Goal: Task Accomplishment & Management: Complete application form

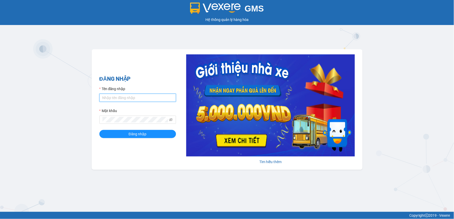
click at [140, 97] on input "Tên đăng nhập" at bounding box center [137, 98] width 77 height 8
type input "the.trungnga"
click at [99, 130] on button "Đăng nhập" at bounding box center [137, 134] width 77 height 8
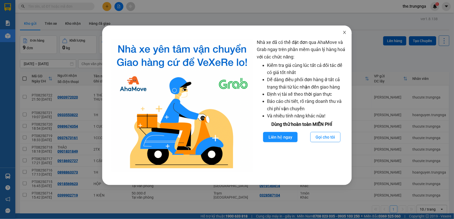
click at [346, 31] on icon "close" at bounding box center [345, 32] width 3 height 3
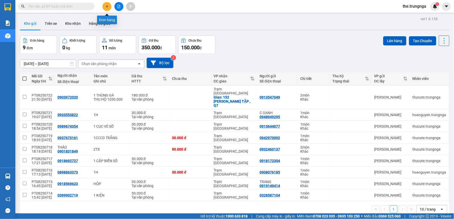
click at [106, 4] on button at bounding box center [107, 6] width 9 height 9
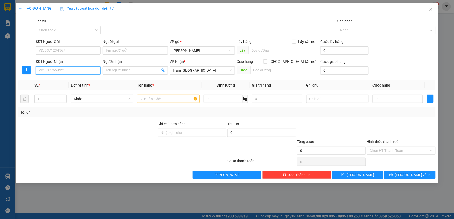
click at [62, 70] on input "SĐT Người Nhận" at bounding box center [68, 70] width 65 height 8
type input "0987530556"
click at [60, 79] on div "0987530556" at bounding box center [68, 81] width 59 height 6
type input "40.000"
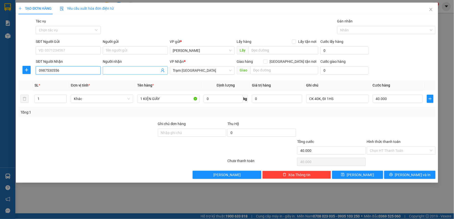
type input "0987530556"
click at [122, 72] on input "Người nhận" at bounding box center [133, 71] width 54 height 6
click at [69, 48] on input "SĐT Người Gửi" at bounding box center [68, 51] width 65 height 8
click at [58, 62] on div "0987530556" at bounding box center [68, 61] width 59 height 6
type input "0987530556"
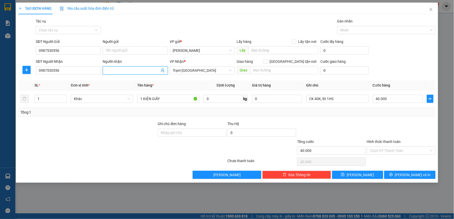
click at [124, 72] on input "Người nhận" at bounding box center [133, 71] width 54 height 6
click at [127, 50] on input "Người gửi" at bounding box center [135, 51] width 65 height 8
type input "a"
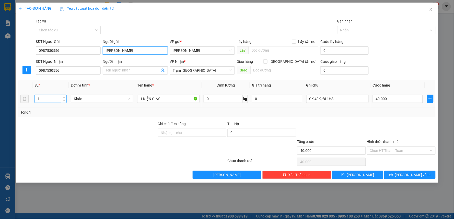
type input "ANH GIANG"
click at [48, 101] on input "1" at bounding box center [51, 99] width 32 height 8
type input "2"
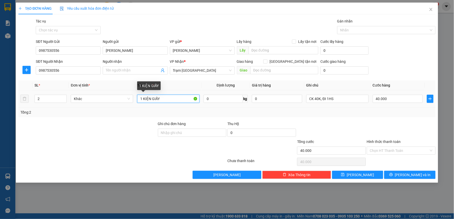
click at [143, 98] on input "1 KIỆN GIẤY" at bounding box center [168, 99] width 62 height 8
type input "KIỆN GIẤY"
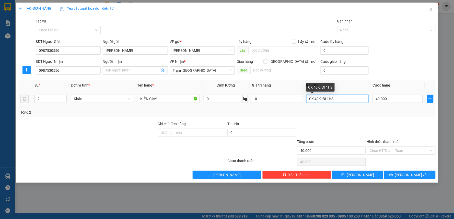
click at [334, 100] on input "CK 40K, ĐI 1HS" at bounding box center [338, 99] width 62 height 8
type input "CK 60K"
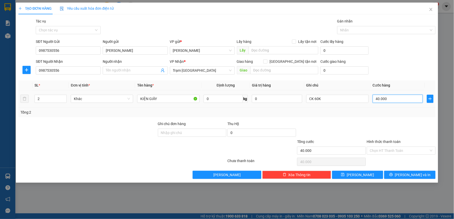
click at [386, 101] on input "40.000" at bounding box center [398, 99] width 50 height 8
type input "6"
type input "60"
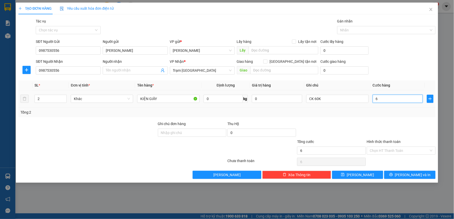
type input "60"
type input "60.000"
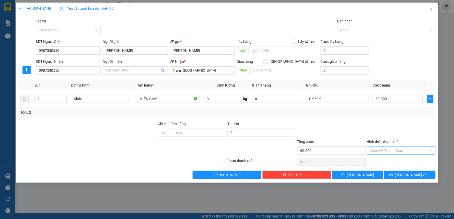
click at [387, 150] on input "Hình thức thanh toán" at bounding box center [399, 151] width 59 height 8
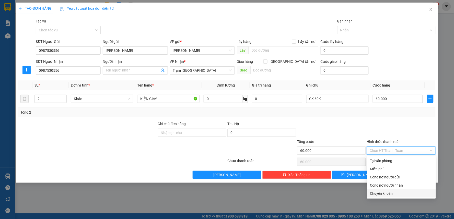
click at [382, 194] on div "Chuyển khoản" at bounding box center [402, 194] width 63 height 6
type input "0"
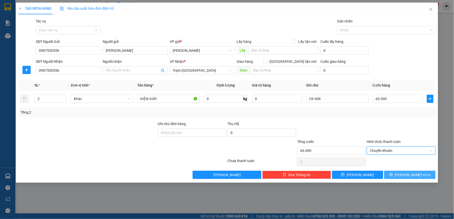
click at [407, 175] on span "Lưu và In" at bounding box center [413, 175] width 36 height 6
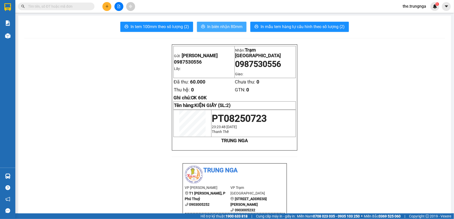
click at [210, 26] on span "In biên nhận 80mm" at bounding box center [224, 27] width 35 height 6
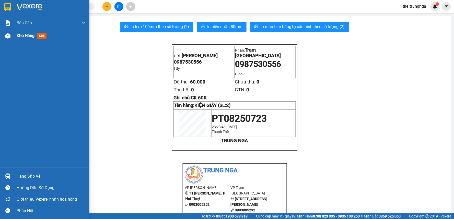
click at [29, 35] on span "Kho hàng" at bounding box center [26, 35] width 18 height 5
